Goal: Complete application form

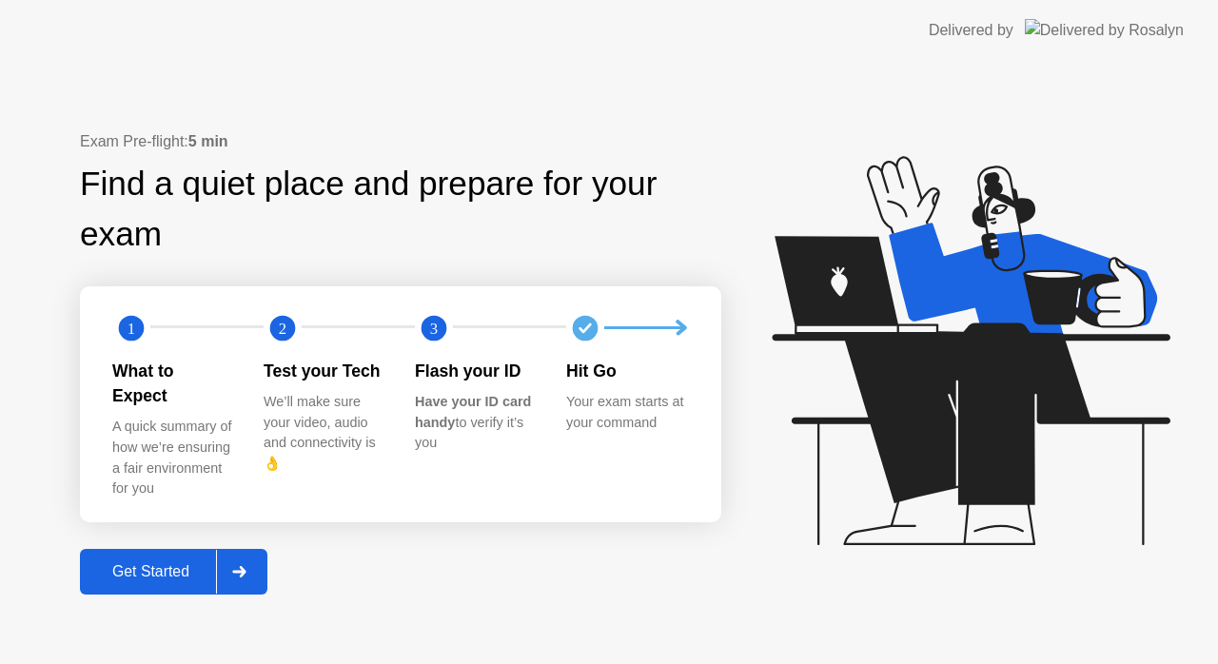
click at [254, 558] on div at bounding box center [239, 572] width 46 height 44
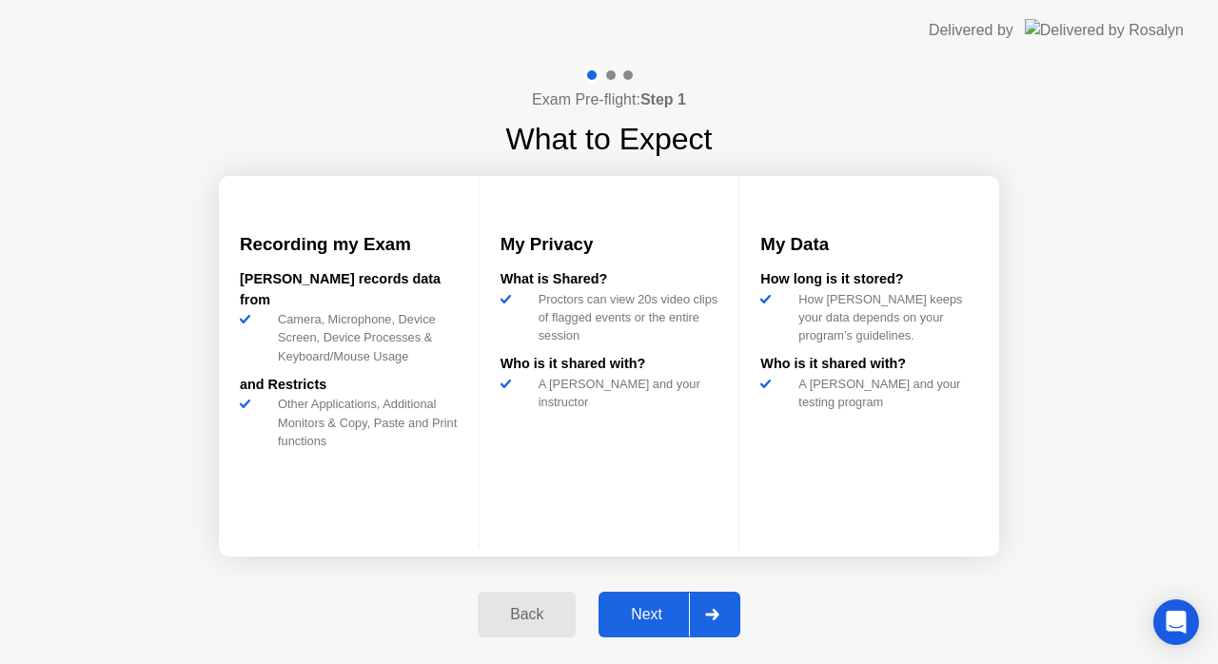
click at [663, 616] on div "Next" at bounding box center [646, 614] width 85 height 17
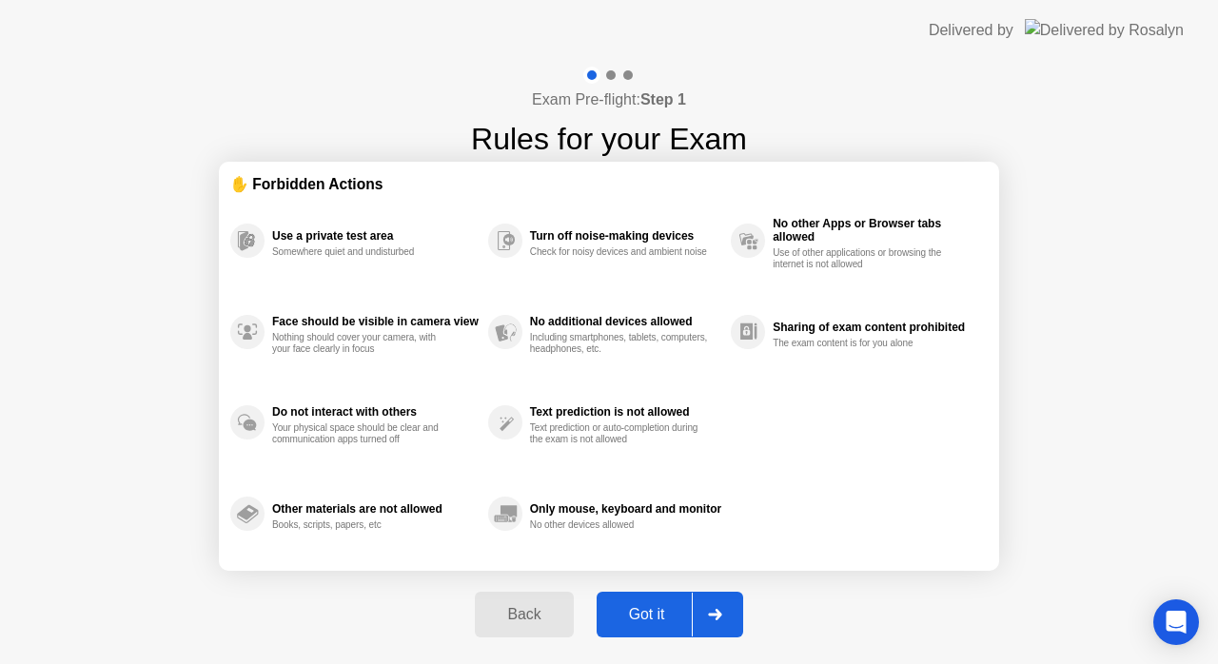
click at [672, 616] on div "Got it" at bounding box center [646, 614] width 89 height 17
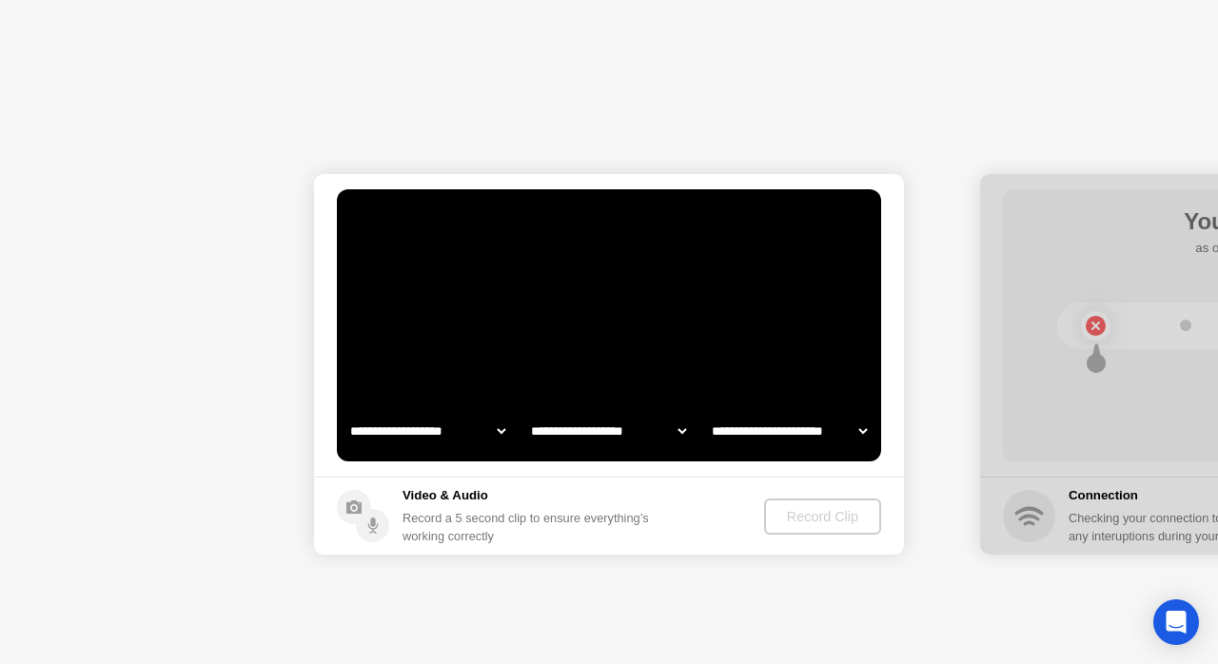
select select "**********"
select select "*******"
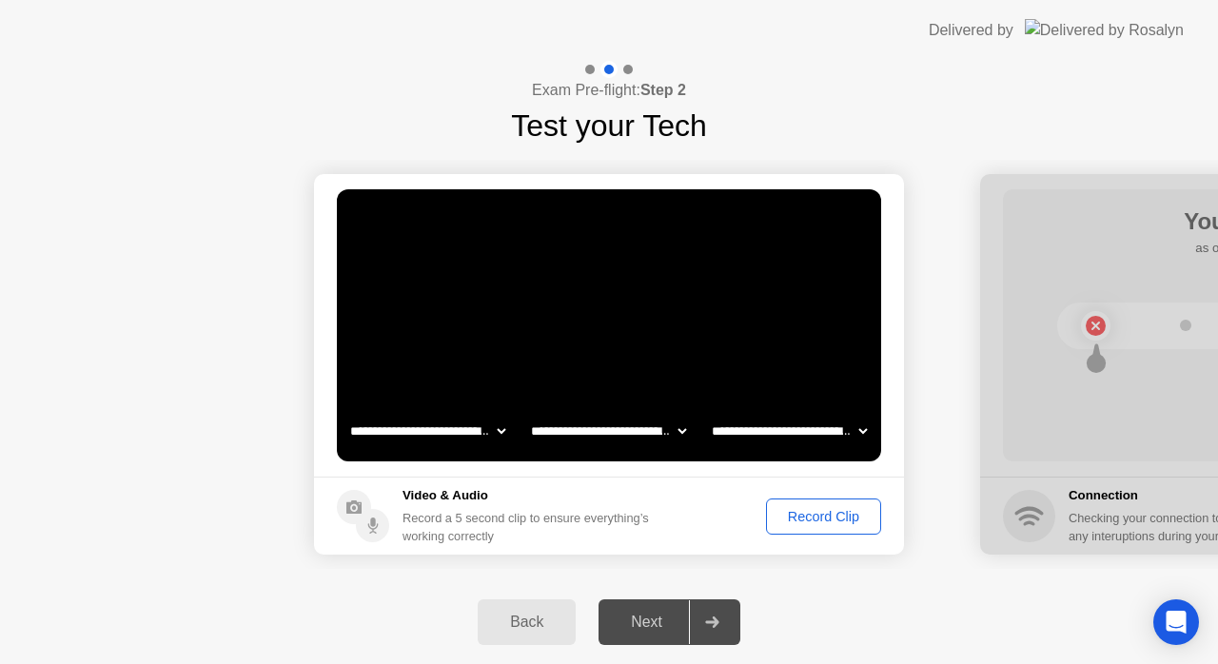
click at [823, 515] on div "Record Clip" at bounding box center [824, 516] width 102 height 15
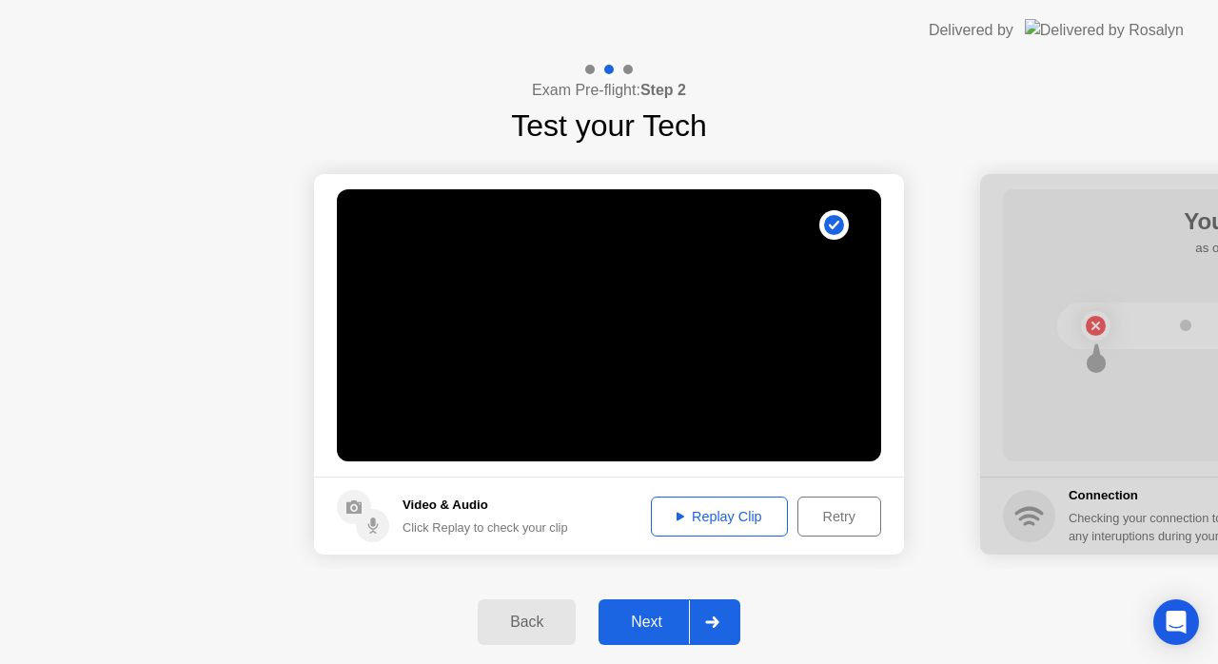
click at [682, 517] on div "Replay Clip" at bounding box center [719, 516] width 124 height 15
click at [659, 616] on div "Next" at bounding box center [646, 622] width 85 height 17
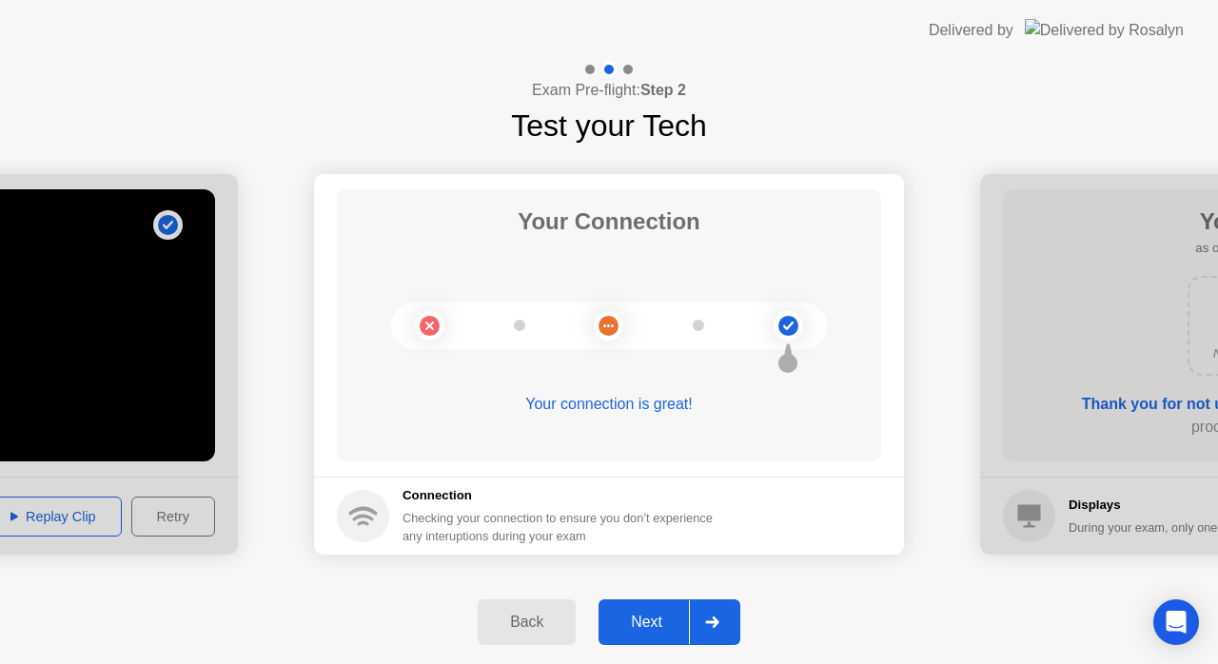
click at [656, 621] on div "Next" at bounding box center [646, 622] width 85 height 17
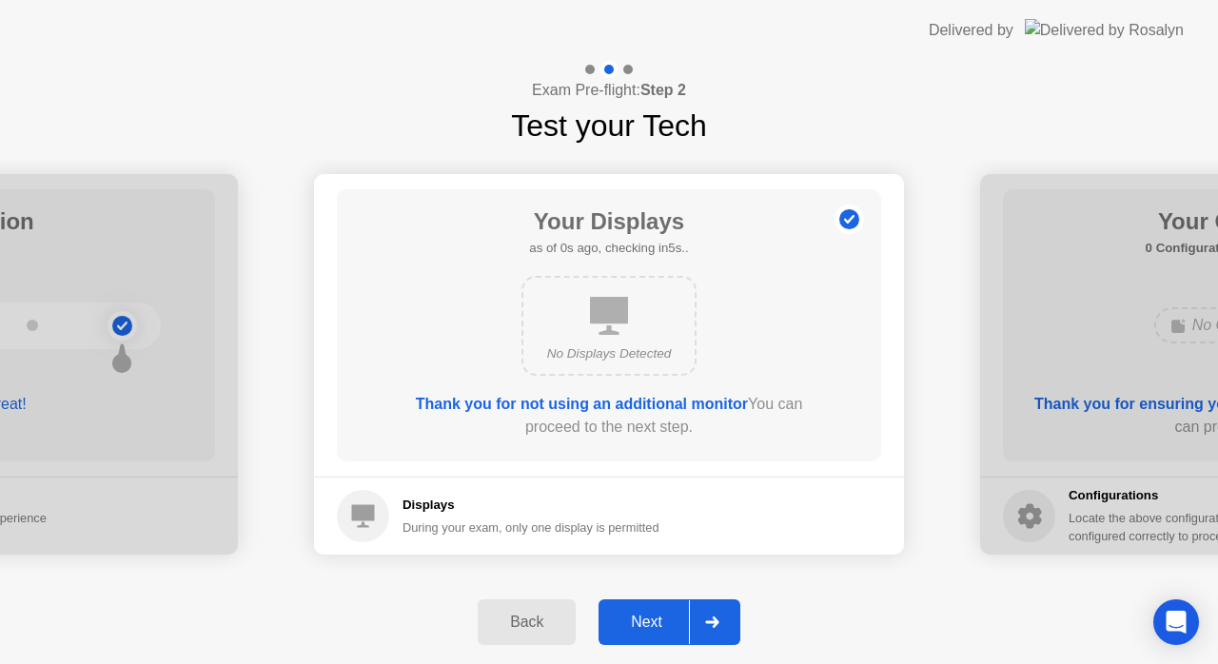
click at [656, 619] on div "Next" at bounding box center [646, 622] width 85 height 17
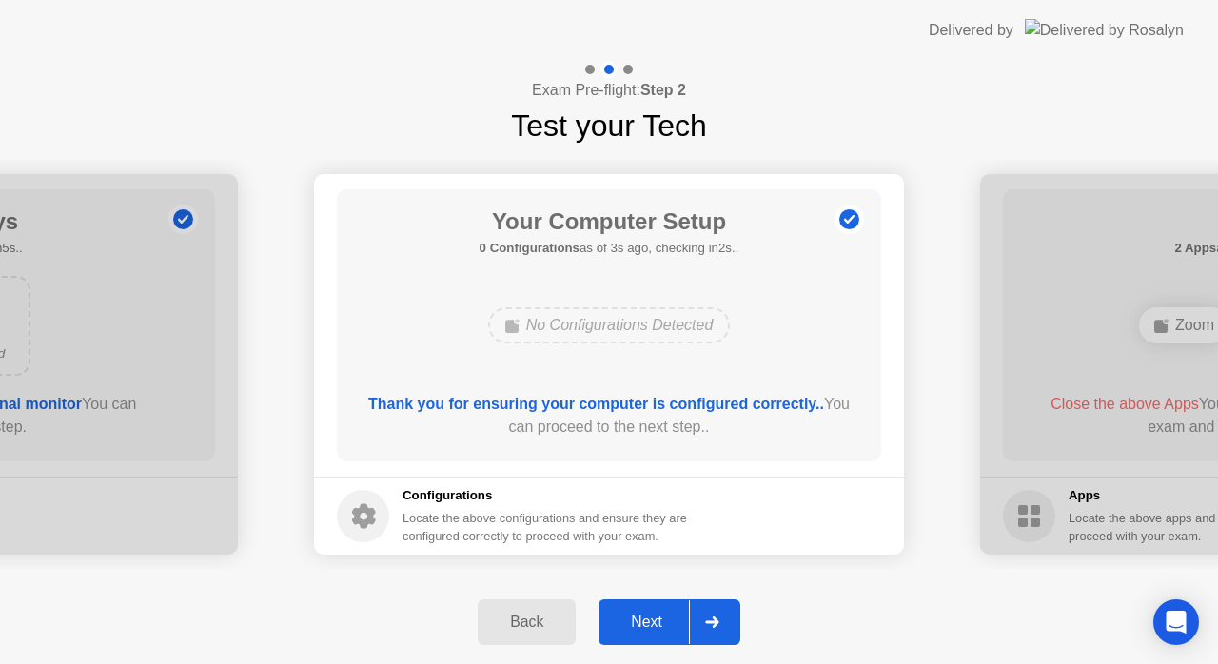
click at [656, 619] on div "Next" at bounding box center [646, 622] width 85 height 17
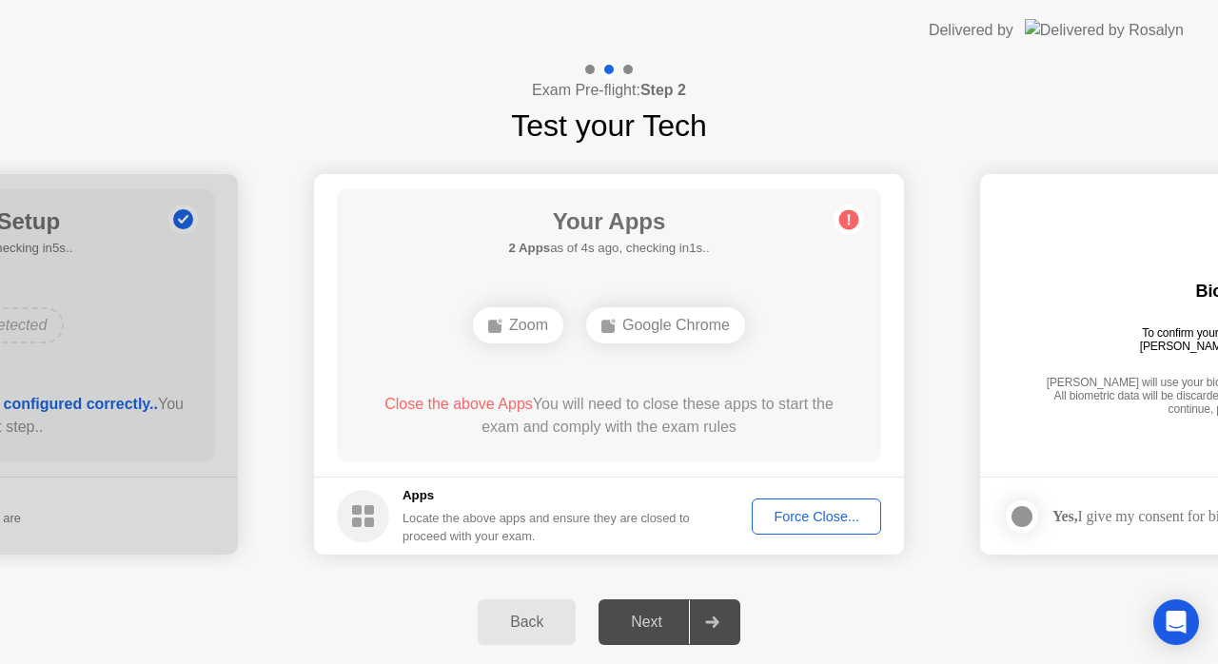
click at [803, 519] on div "Force Close..." at bounding box center [816, 516] width 116 height 15
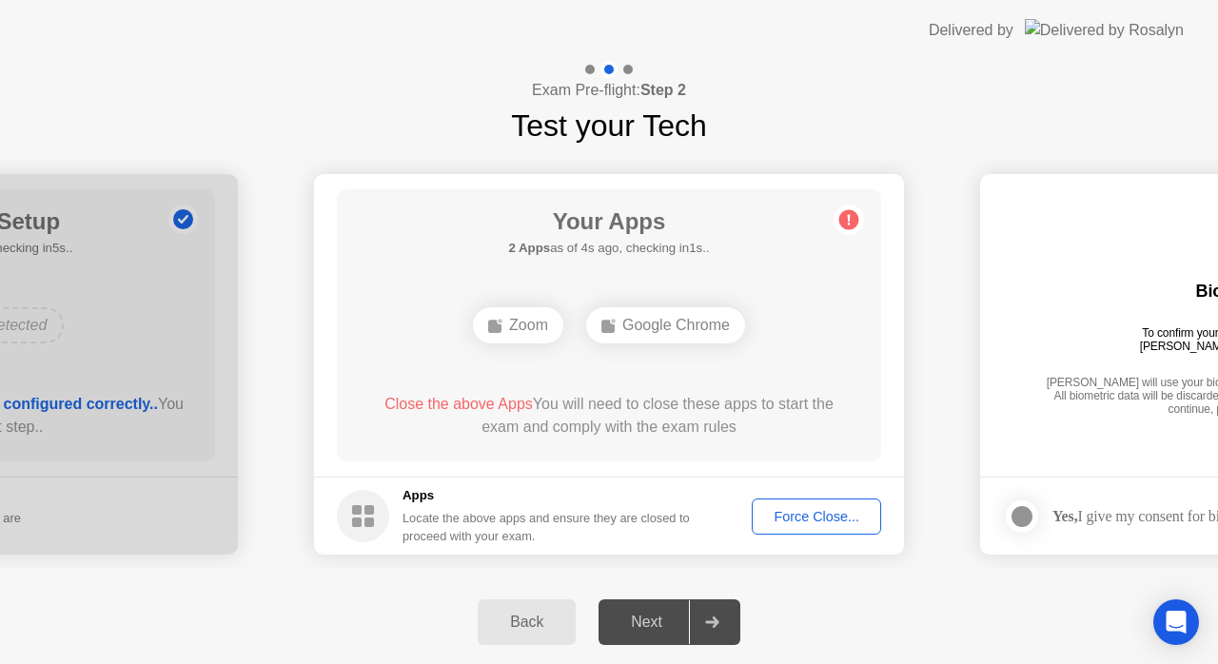
click at [796, 528] on button "Force Close..." at bounding box center [816, 517] width 129 height 36
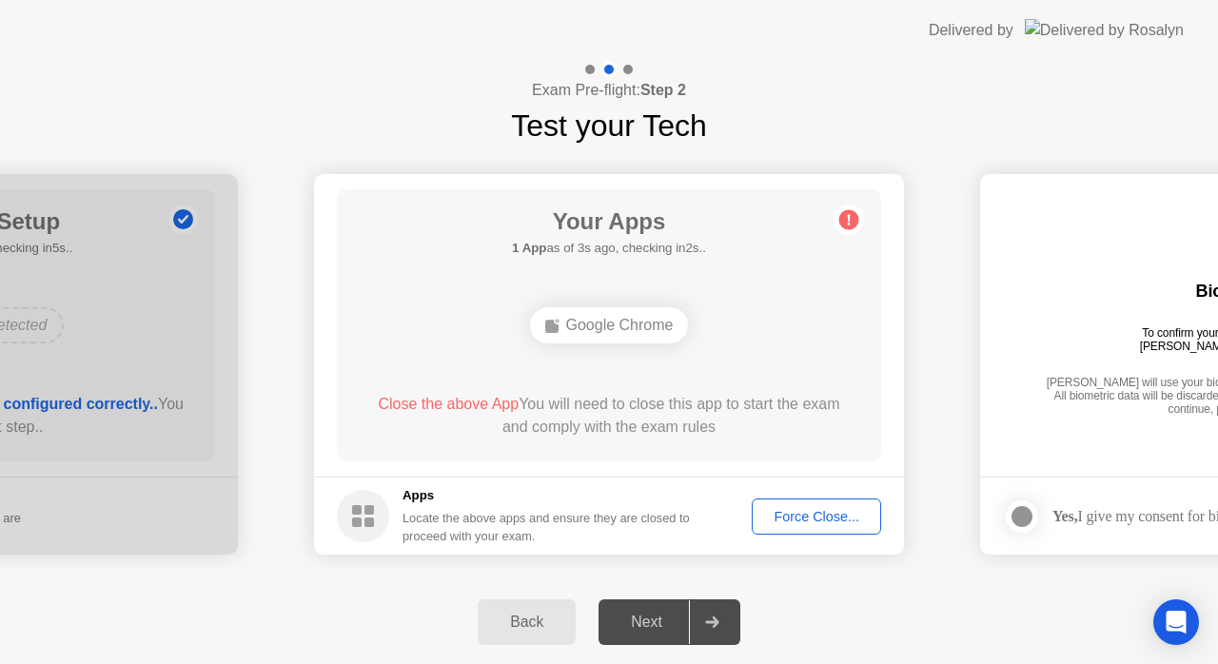
click at [785, 516] on div "Force Close..." at bounding box center [816, 516] width 116 height 15
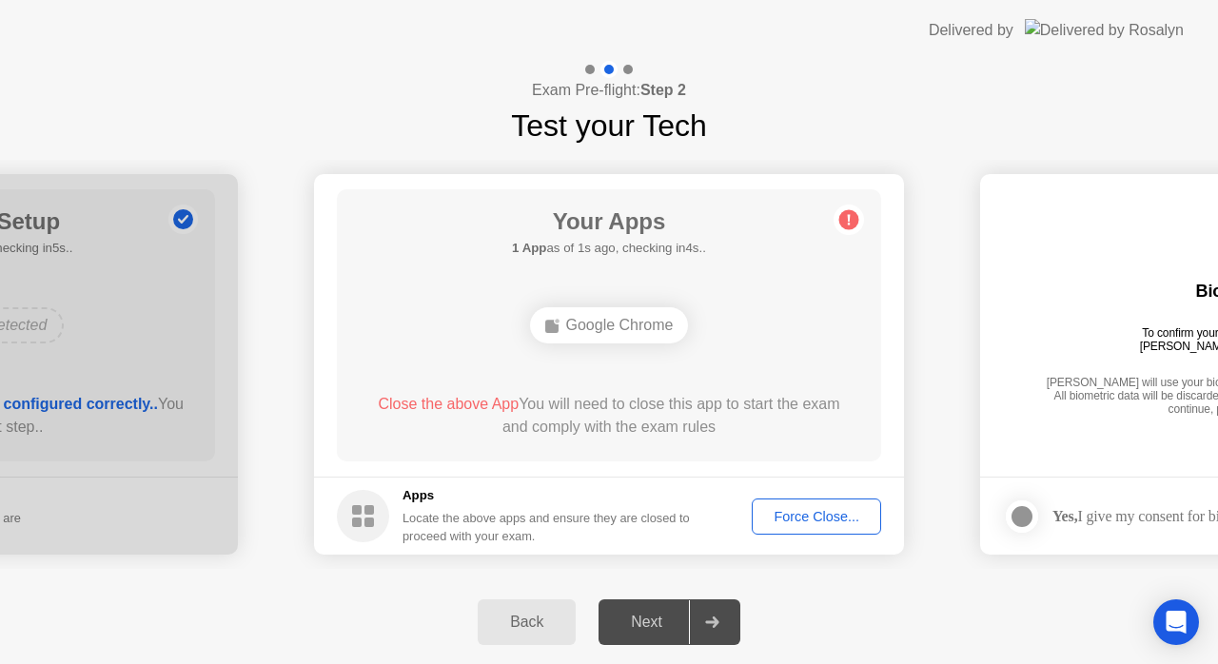
click at [805, 519] on div "Force Close..." at bounding box center [816, 516] width 116 height 15
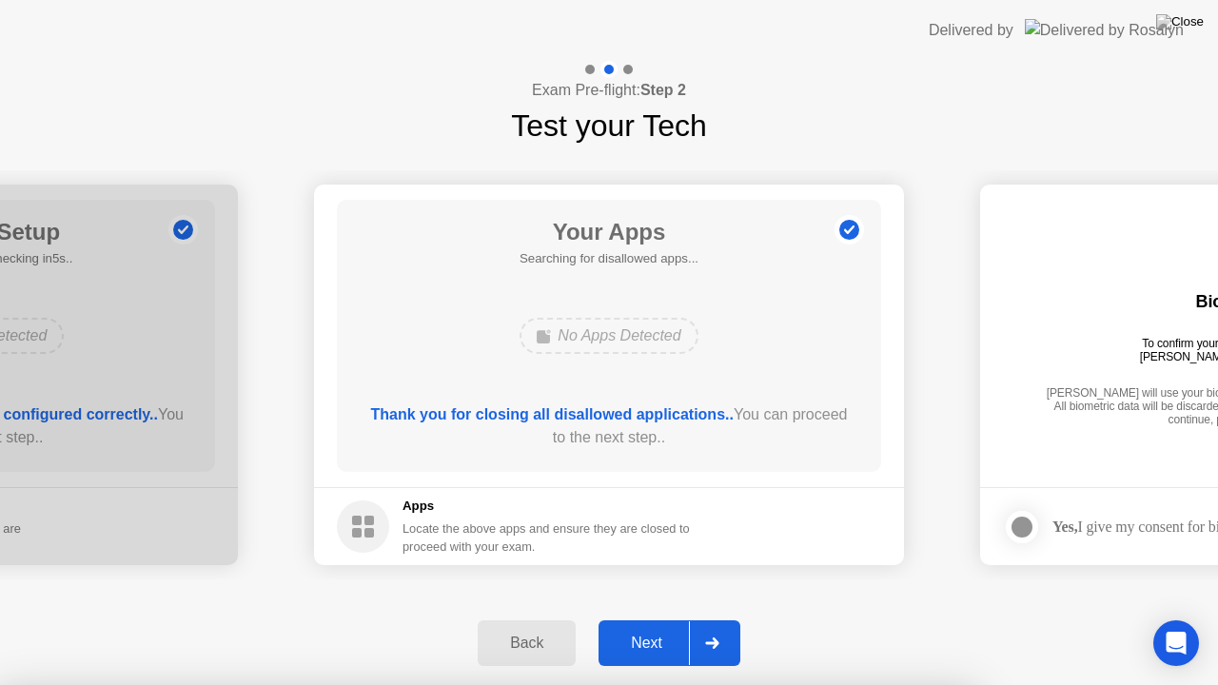
click at [891, 663] on div at bounding box center [609, 685] width 1218 height 0
click at [649, 647] on div "Next" at bounding box center [646, 643] width 85 height 17
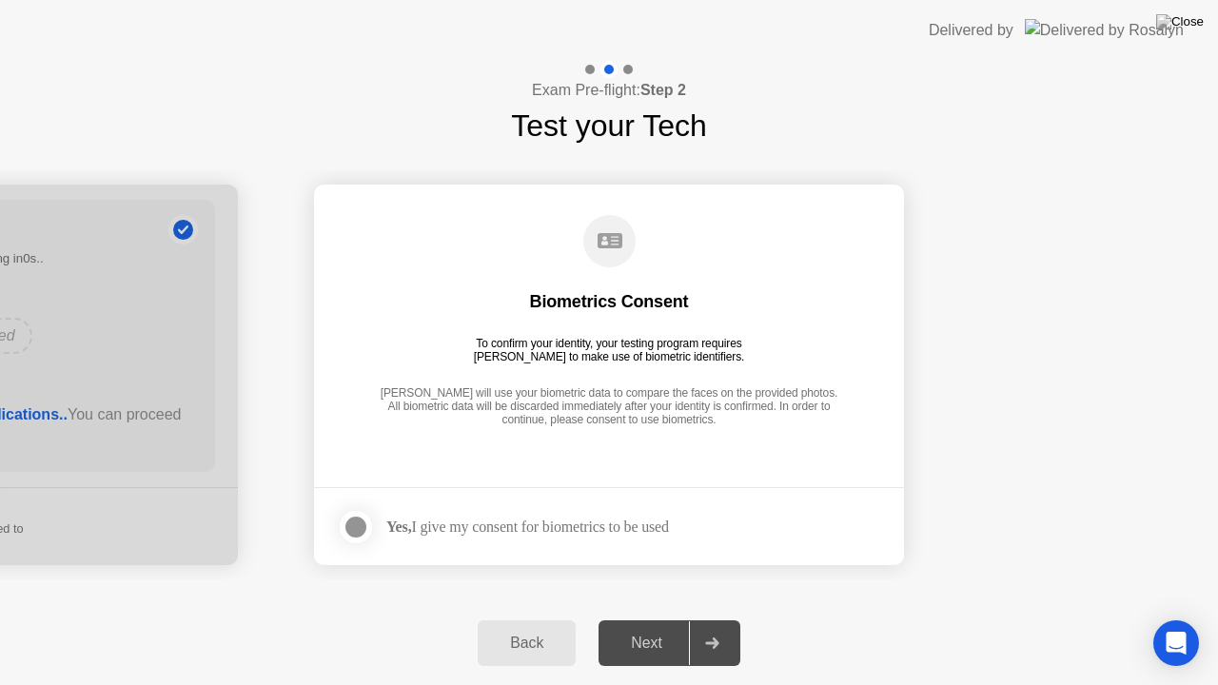
click at [360, 525] on div at bounding box center [355, 527] width 23 height 23
click at [656, 641] on div "Next" at bounding box center [646, 643] width 85 height 17
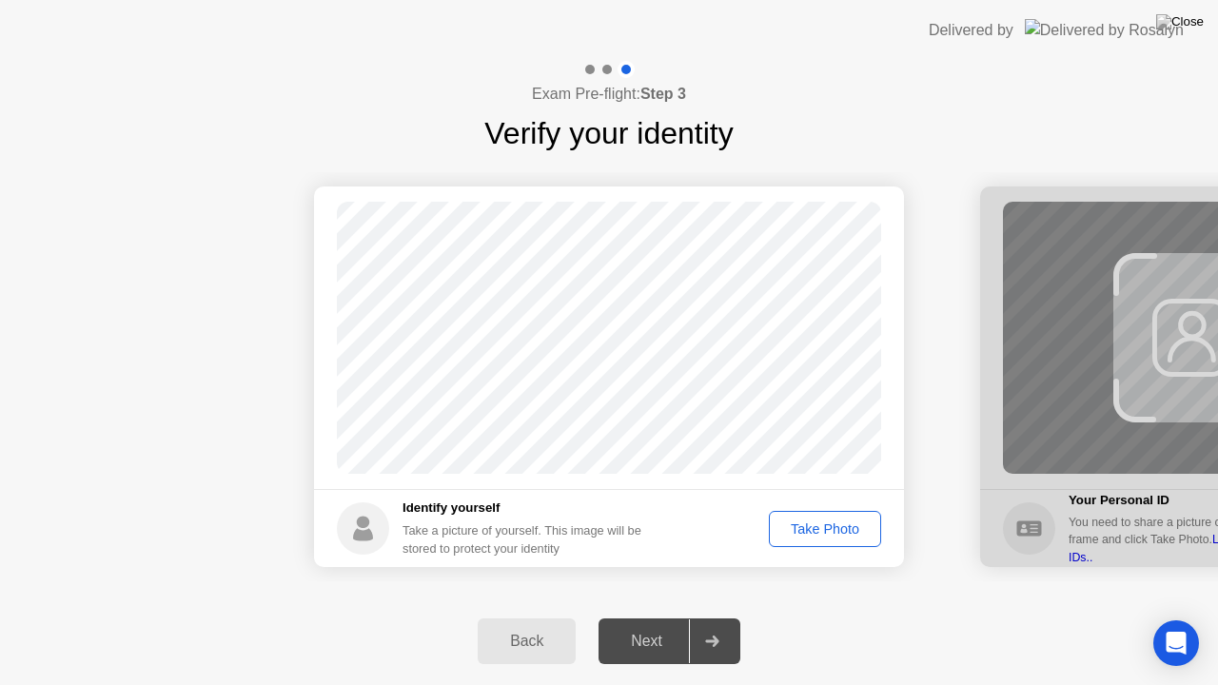
click at [826, 527] on div "Take Photo" at bounding box center [824, 528] width 99 height 15
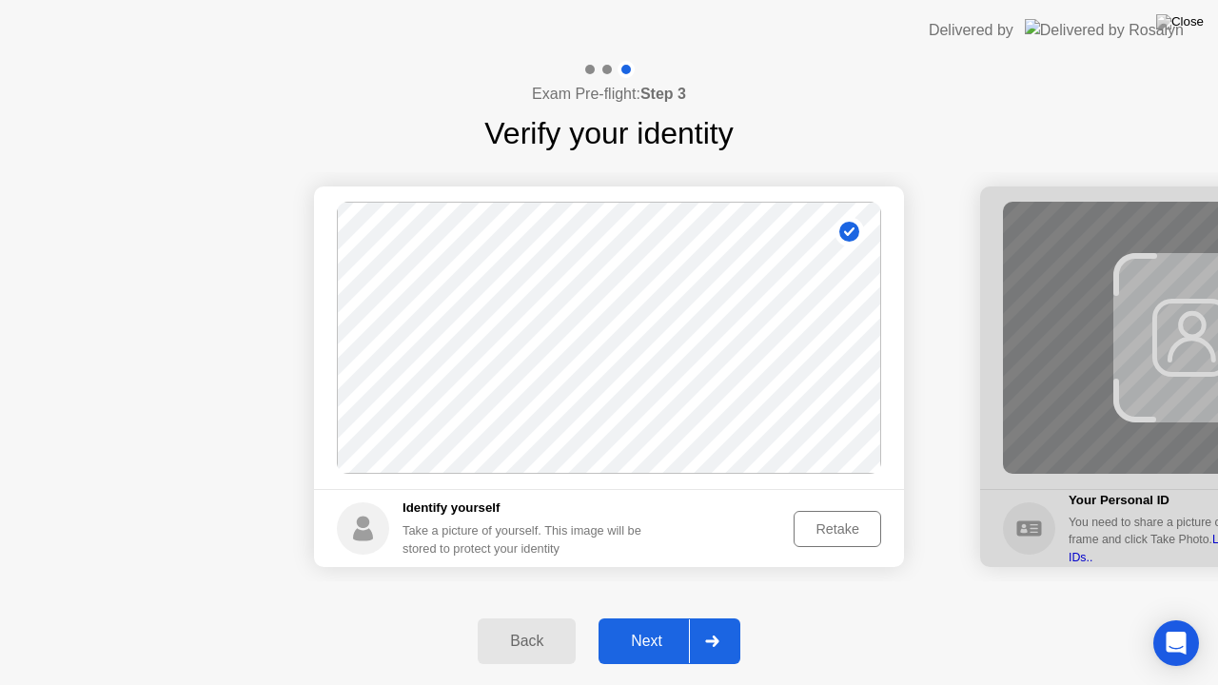
click at [834, 529] on div "Retake" at bounding box center [837, 528] width 74 height 15
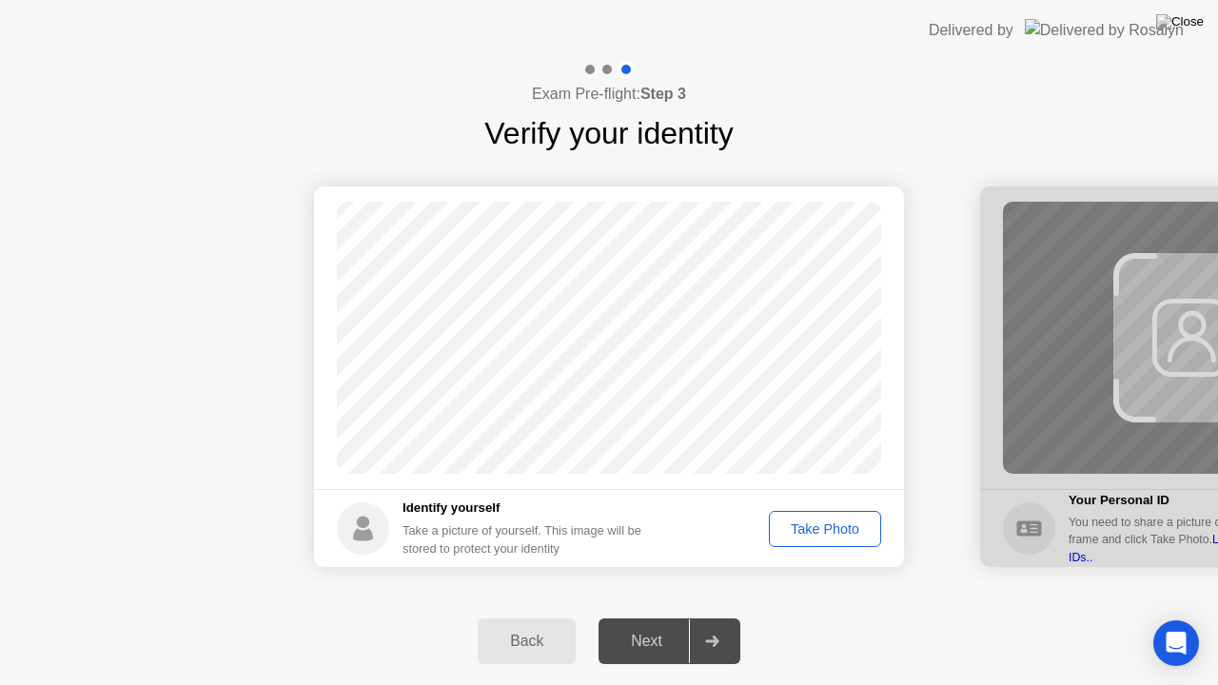
click at [834, 529] on div "Take Photo" at bounding box center [824, 528] width 99 height 15
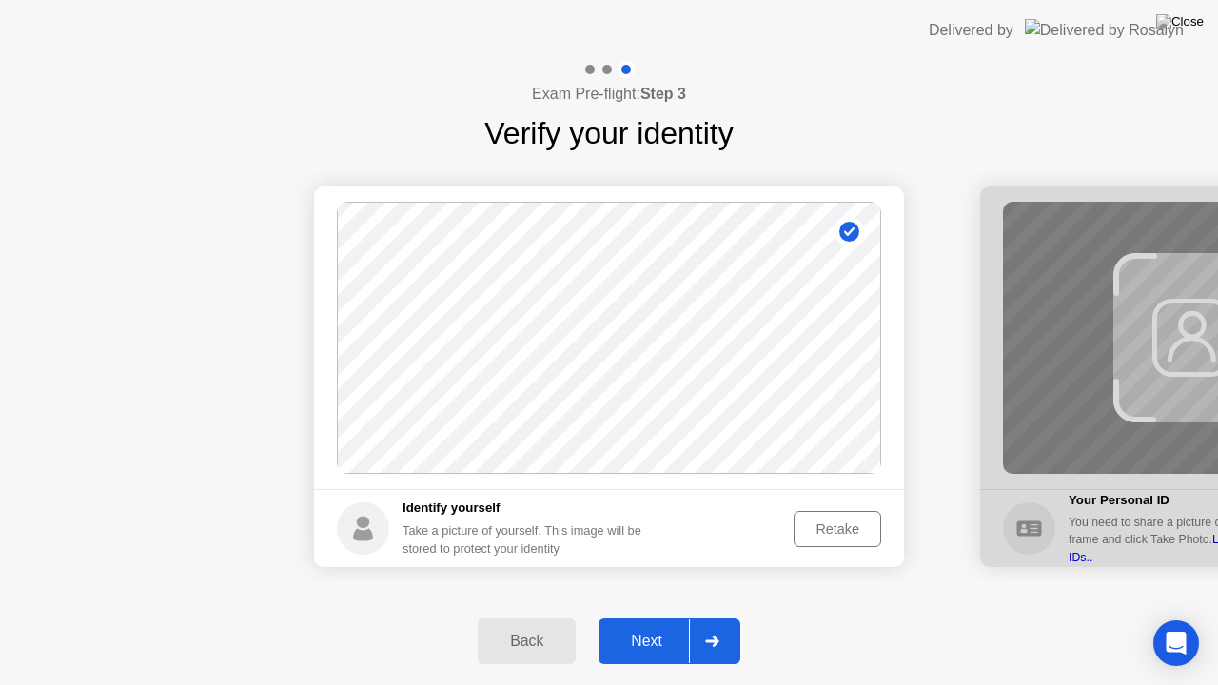
click at [658, 649] on div "Next" at bounding box center [646, 641] width 85 height 17
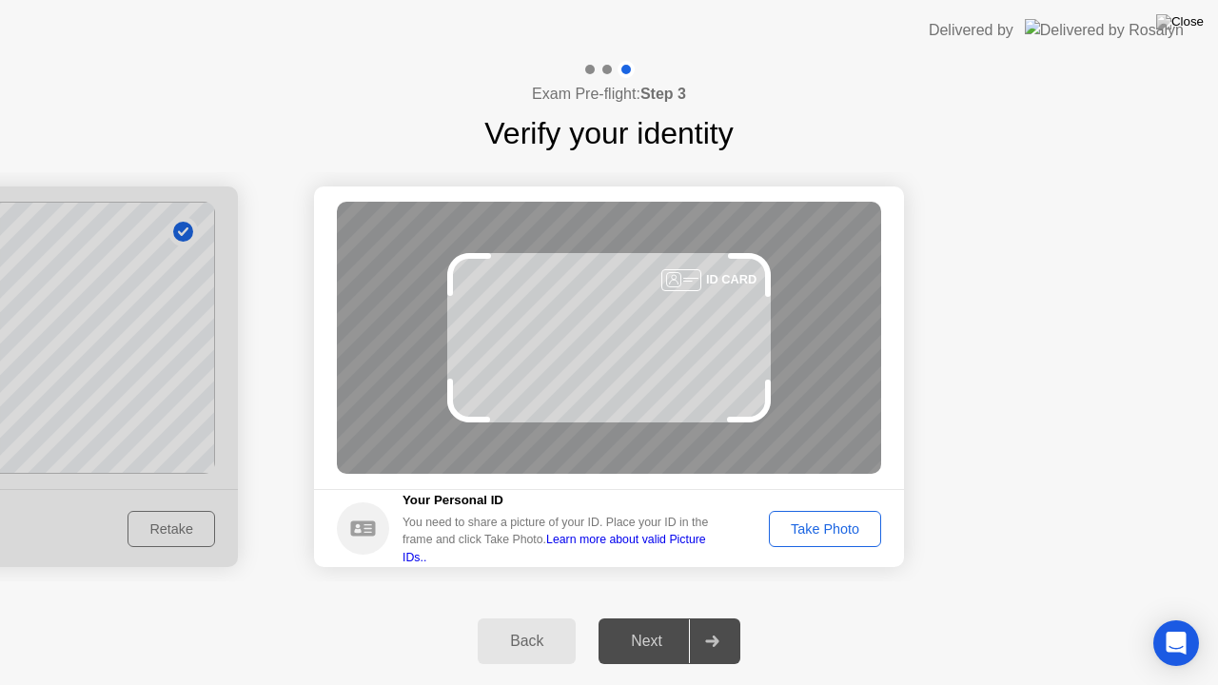
click at [822, 516] on button "Take Photo" at bounding box center [825, 529] width 112 height 36
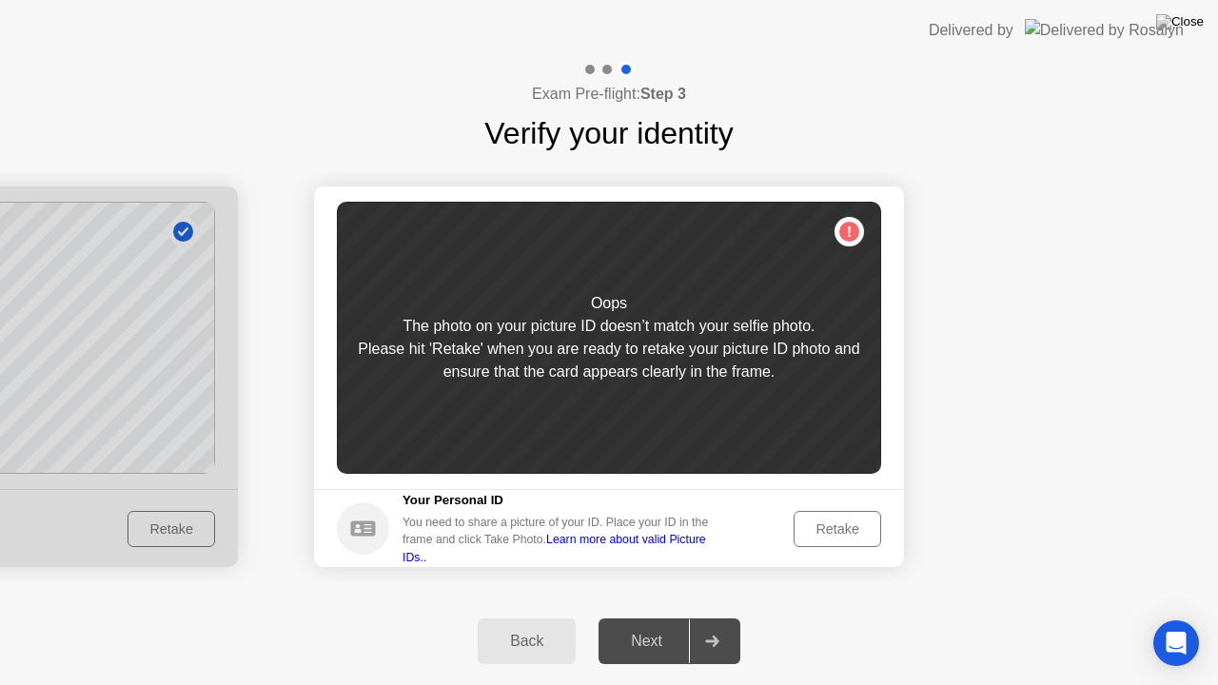
click at [829, 529] on div "Retake" at bounding box center [837, 528] width 74 height 15
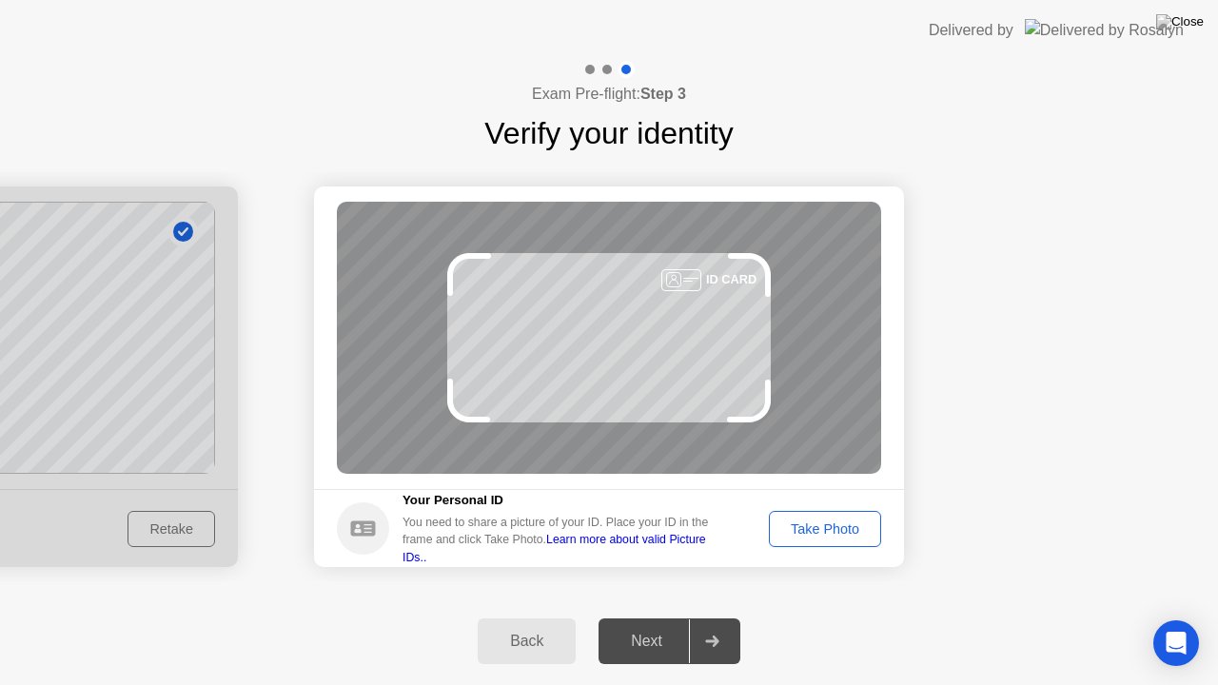
click at [826, 525] on div "Take Photo" at bounding box center [824, 528] width 99 height 15
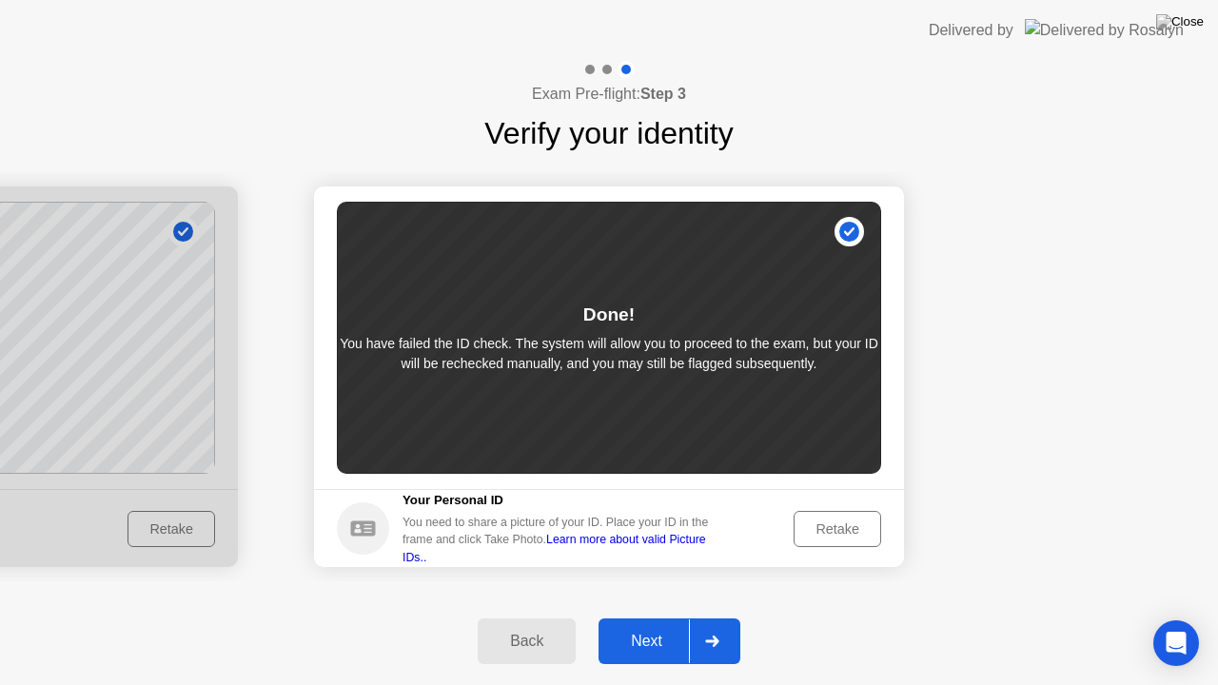
click at [712, 641] on icon at bounding box center [711, 641] width 13 height 11
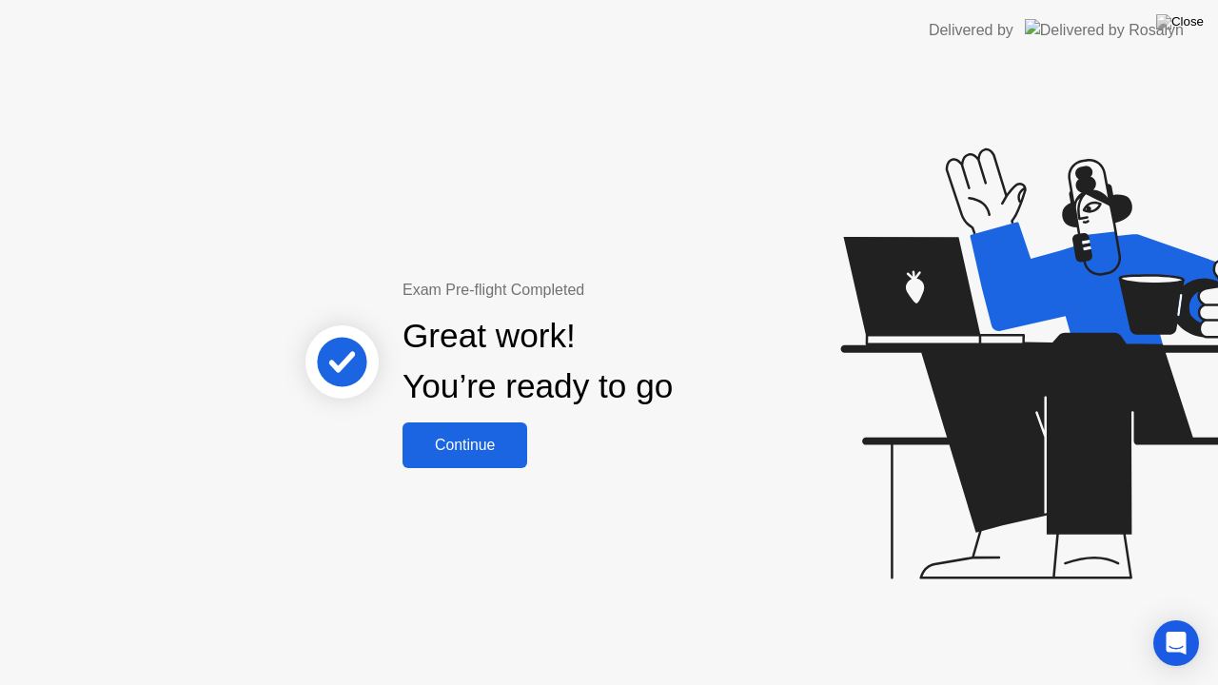
click at [464, 453] on div "Continue" at bounding box center [464, 445] width 113 height 17
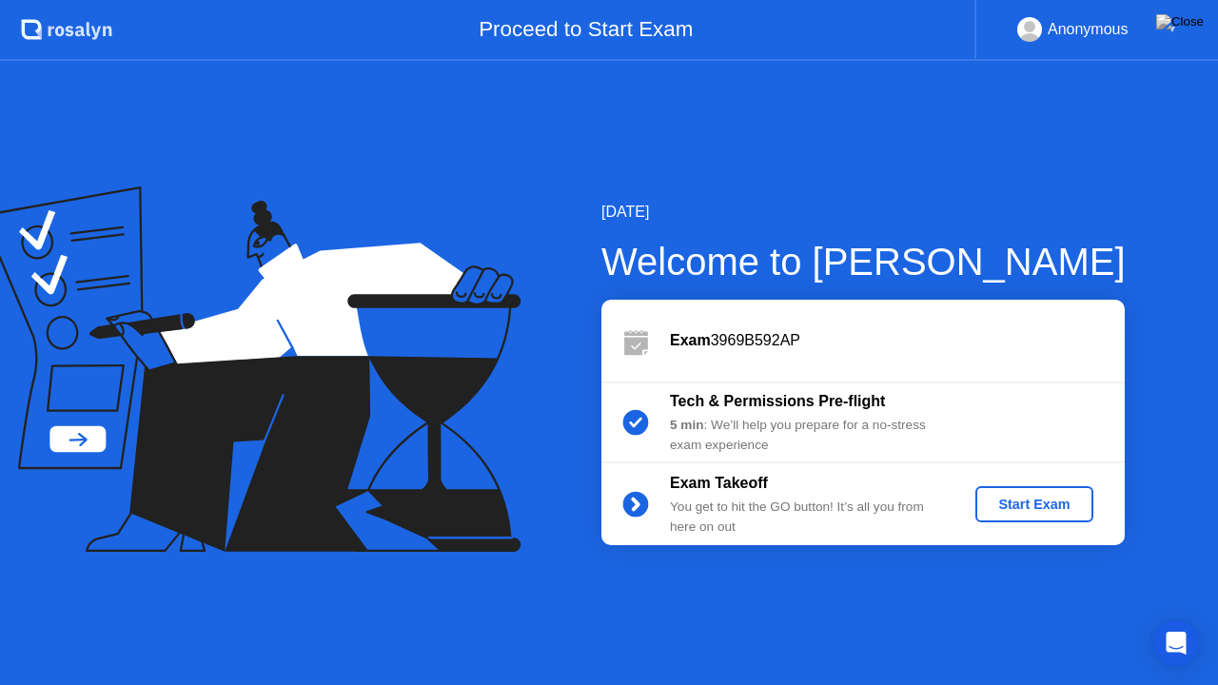
click at [1037, 503] on div "Start Exam" at bounding box center [1034, 504] width 102 height 15
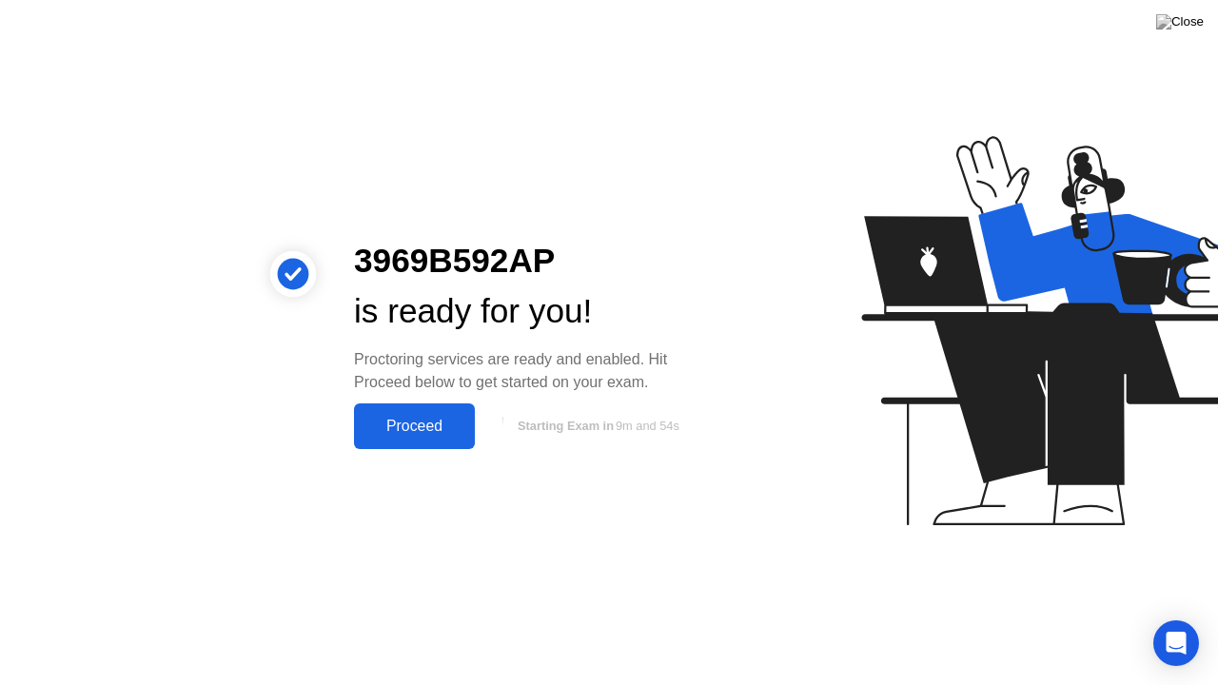
click at [432, 425] on div "Proceed" at bounding box center [414, 426] width 109 height 17
